Goal: Transaction & Acquisition: Purchase product/service

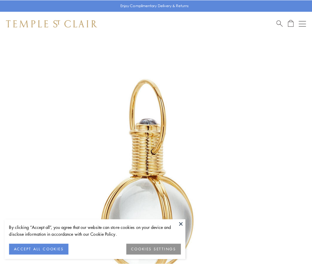
scroll to position [155, 0]
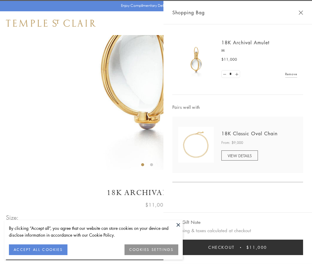
click at [238, 247] on button "Checkout $11,000" at bounding box center [238, 247] width 131 height 15
